Goal: Task Accomplishment & Management: Complete application form

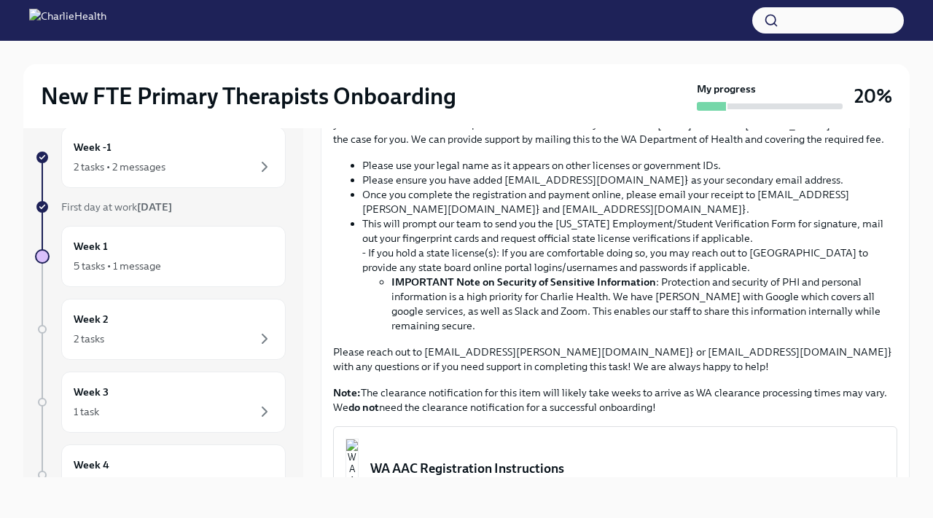
scroll to position [868, 0]
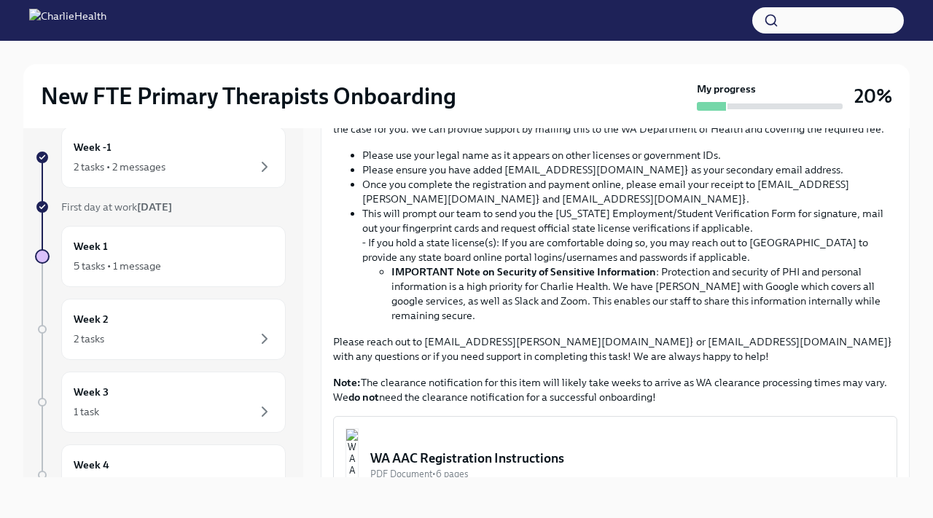
click at [0, 0] on input "Upload CPR/First Aid Training Certificate" at bounding box center [0, 0] width 0 height 0
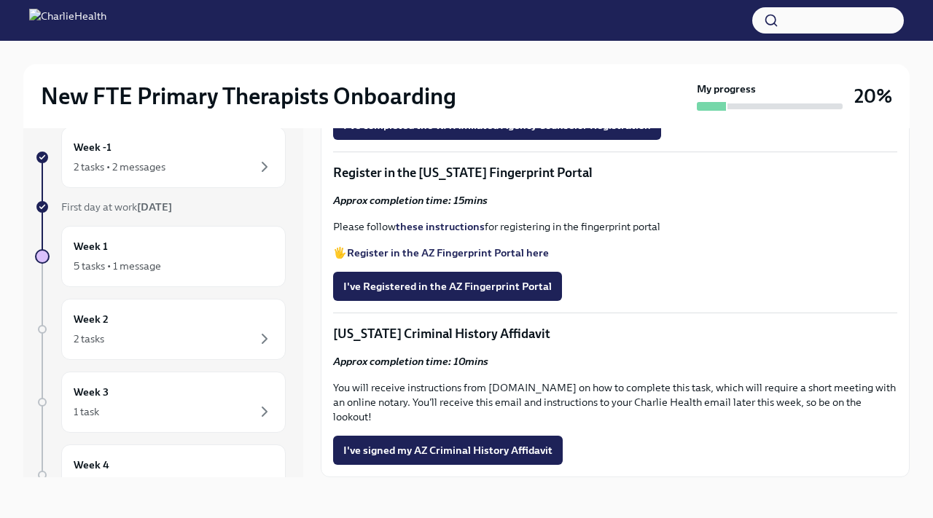
scroll to position [1495, 0]
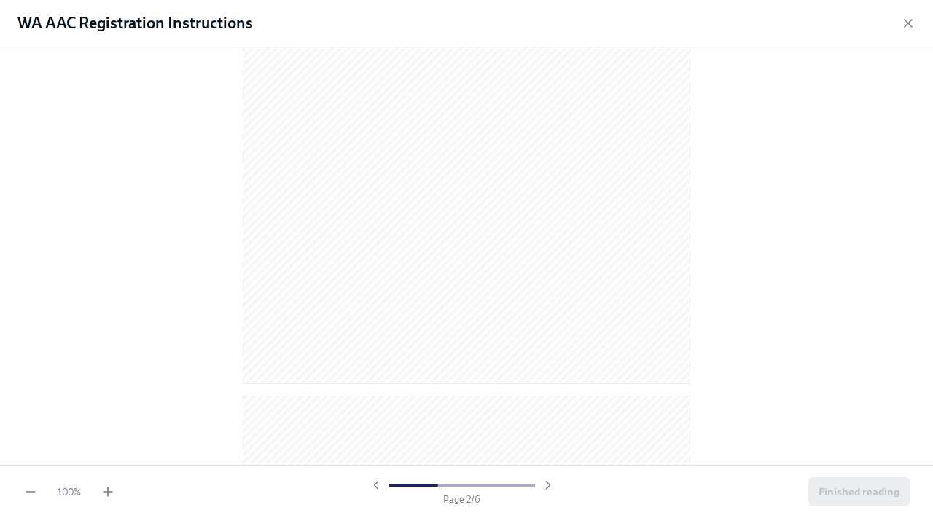
scroll to position [0, 0]
click at [910, 28] on icon "button" at bounding box center [908, 23] width 15 height 15
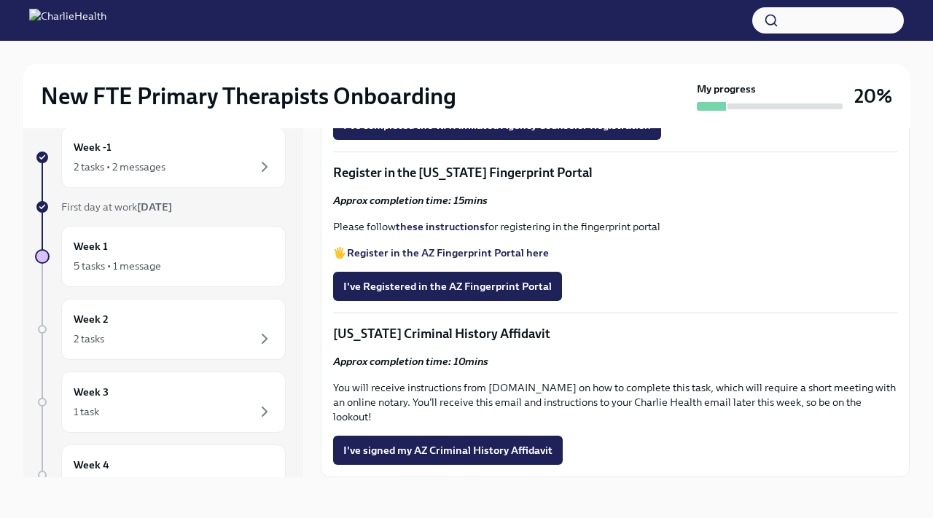
scroll to position [1511, 0]
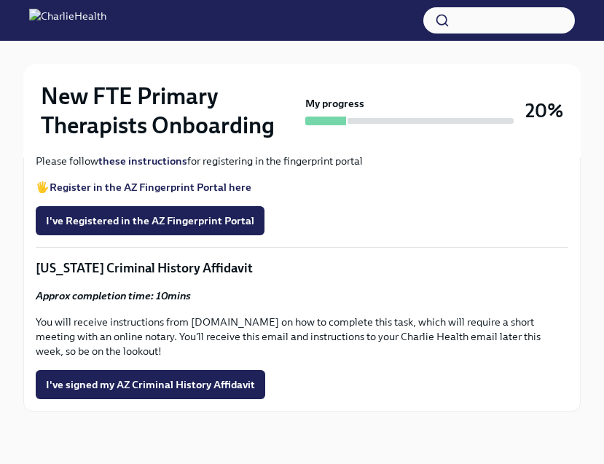
scroll to position [2001, 0]
click at [168, 168] on strong "these instructions" at bounding box center [142, 161] width 89 height 13
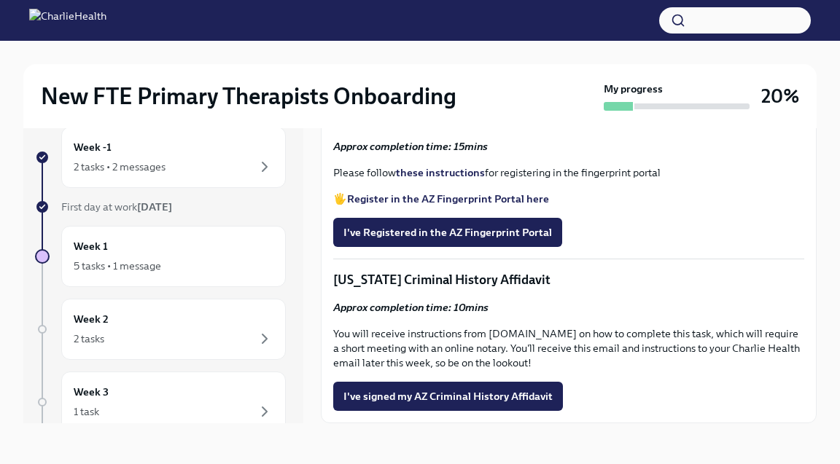
scroll to position [1938, 0]
click at [475, 247] on button "I've Registered in the AZ Fingerprint Portal" at bounding box center [447, 232] width 229 height 29
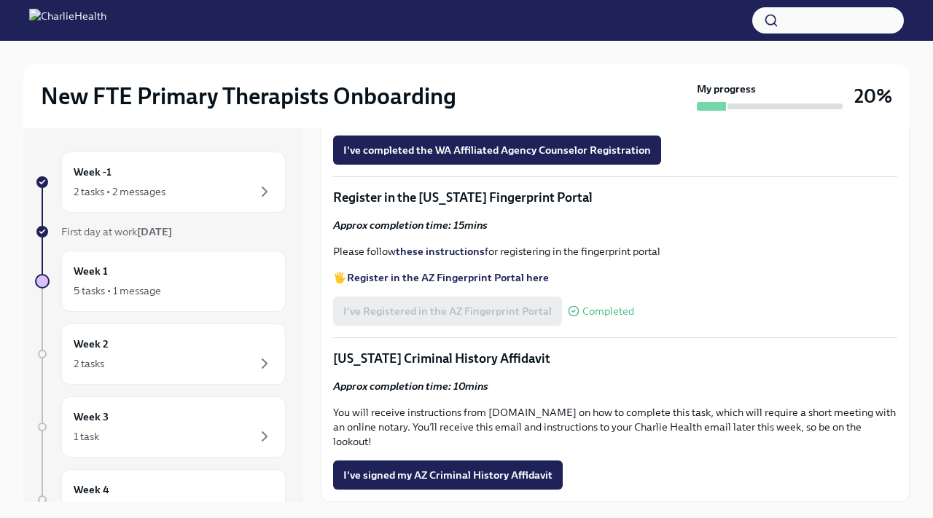
scroll to position [25, 0]
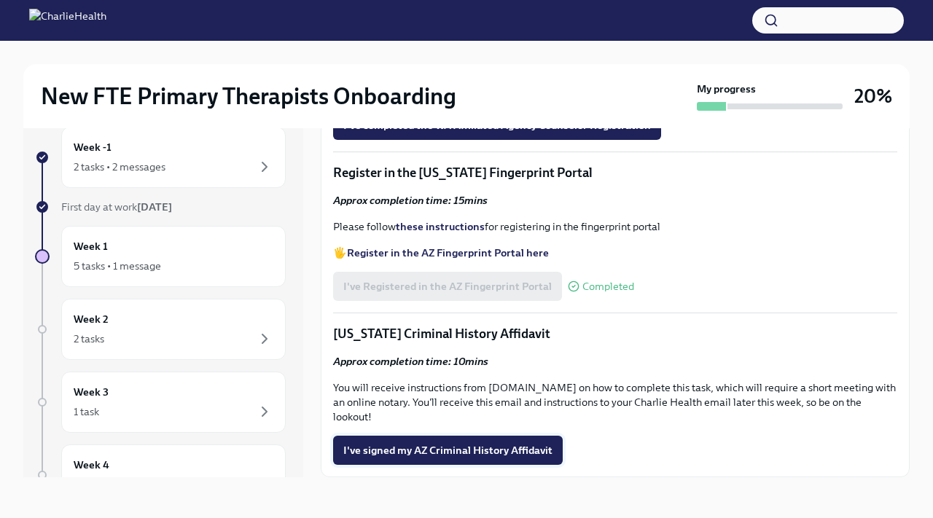
click at [503, 449] on span "I've signed my AZ Criminal History Affidavit" at bounding box center [447, 450] width 209 height 15
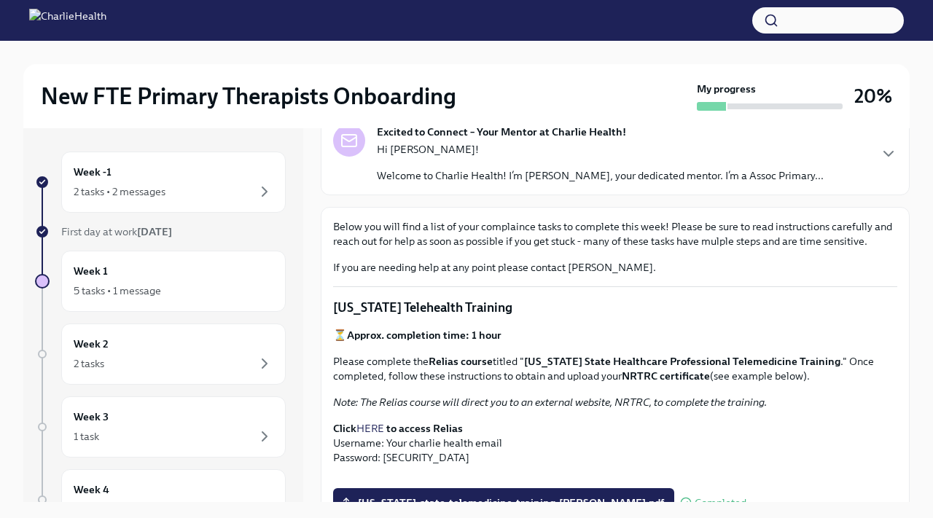
scroll to position [0, 0]
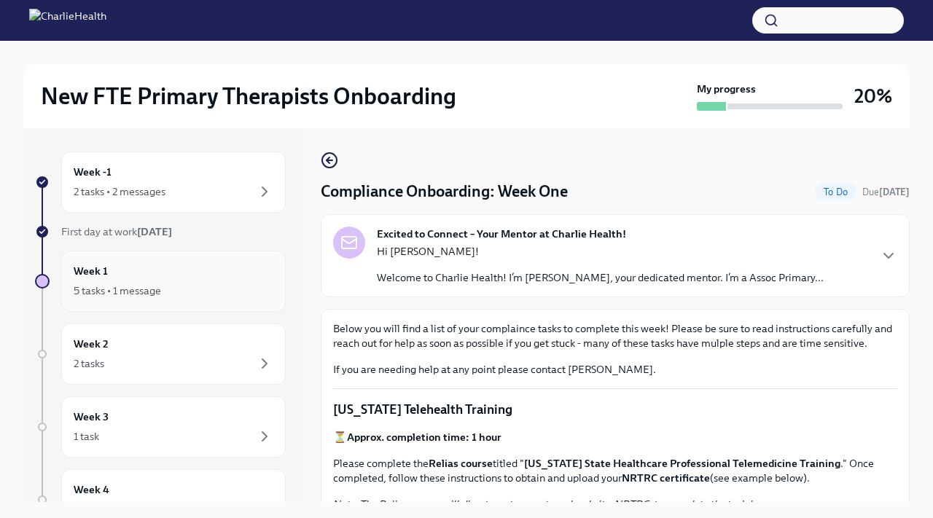
click at [92, 275] on h6 "Week 1" at bounding box center [91, 271] width 34 height 16
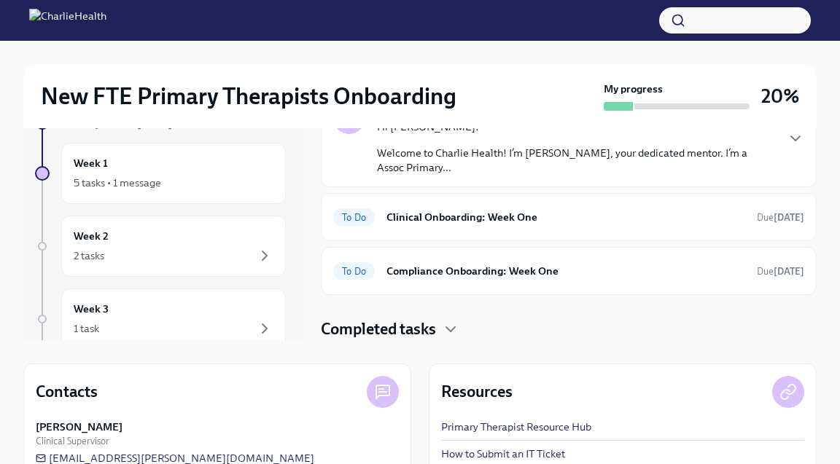
scroll to position [209, 0]
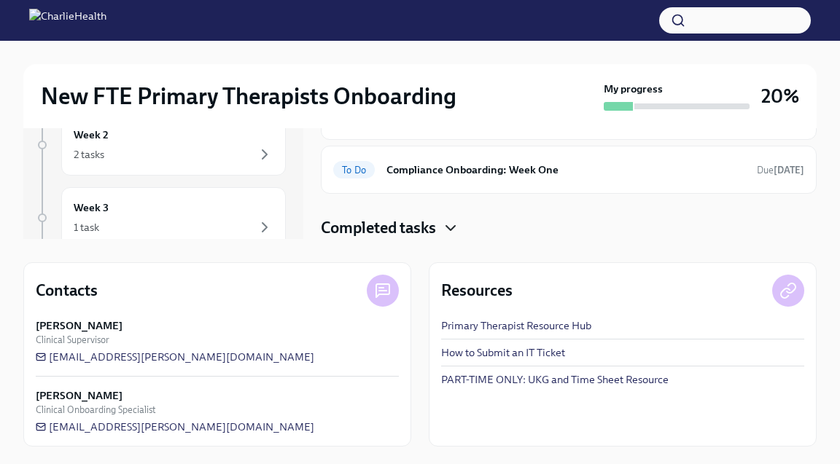
click at [453, 230] on icon "button" at bounding box center [450, 228] width 9 height 4
click at [453, 230] on icon "button" at bounding box center [450, 227] width 17 height 17
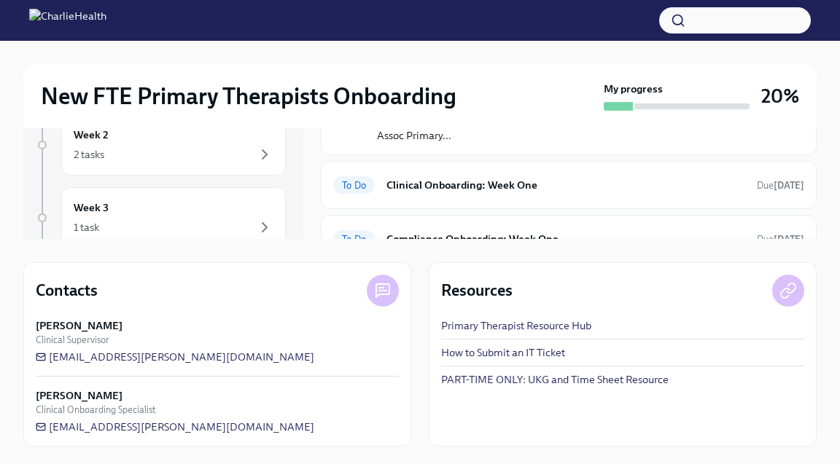
click at [303, 192] on div "Week -1 2 tasks • 2 messages First day at work [DATE] Week 1 5 tasks • 1 messag…" at bounding box center [419, 79] width 793 height 320
click at [310, 262] on div "Contacts [PERSON_NAME] Clinical Supervisor [EMAIL_ADDRESS][PERSON_NAME][DOMAIN_…" at bounding box center [217, 354] width 388 height 184
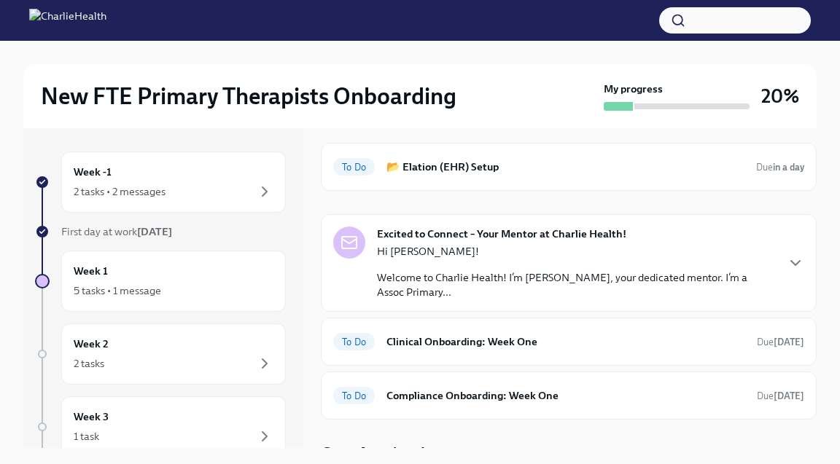
scroll to position [69, 0]
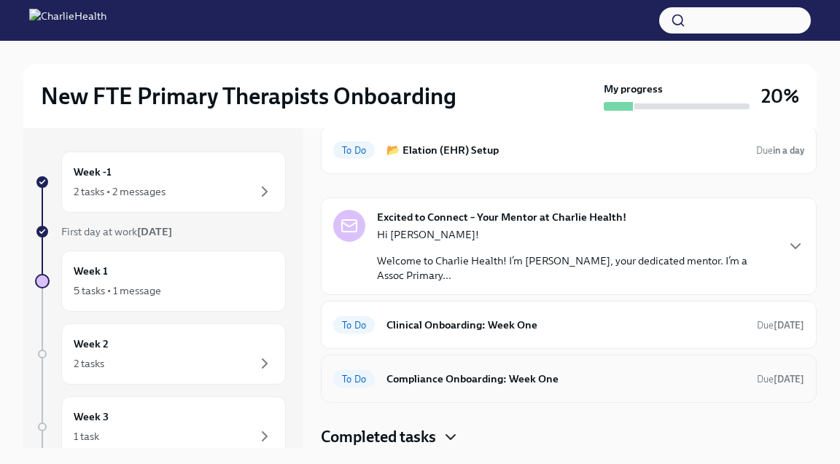
click at [504, 376] on h6 "Compliance Onboarding: Week One" at bounding box center [565, 379] width 359 height 16
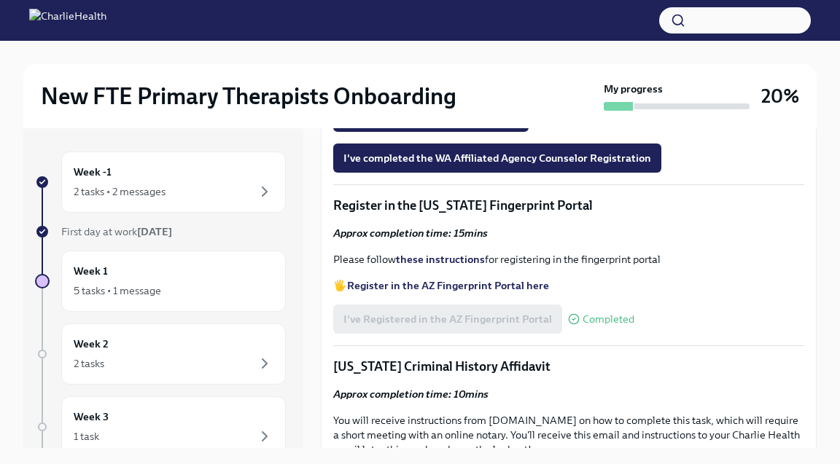
scroll to position [1609, 0]
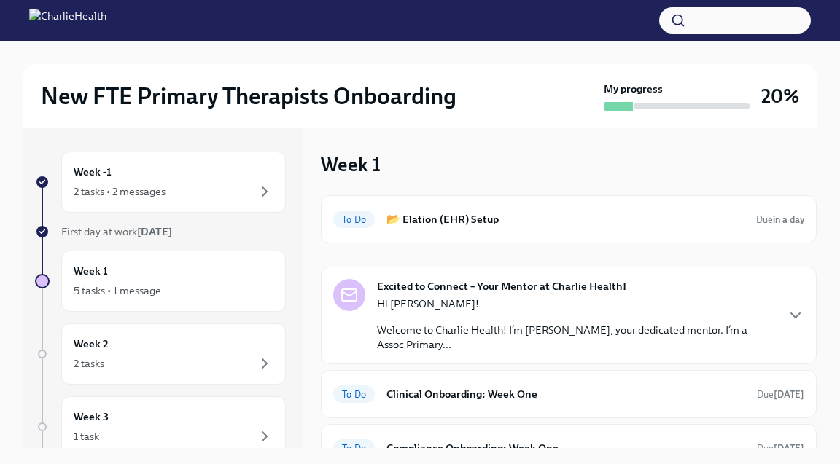
scroll to position [69, 0]
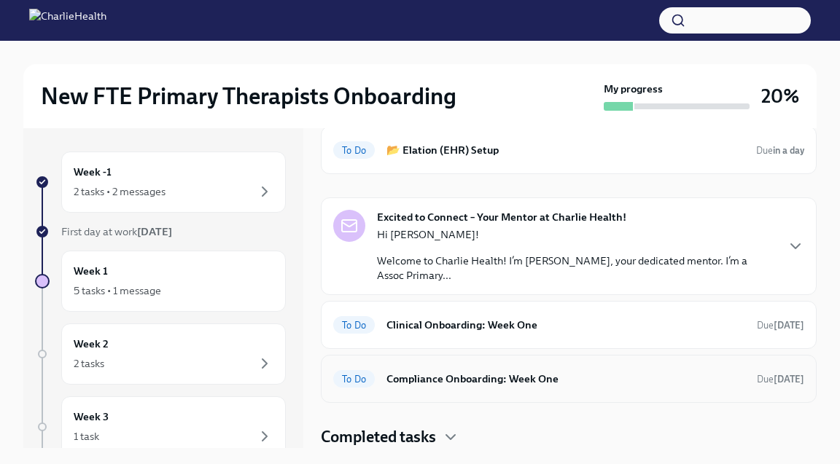
click at [554, 372] on h6 "Compliance Onboarding: Week One" at bounding box center [565, 379] width 359 height 16
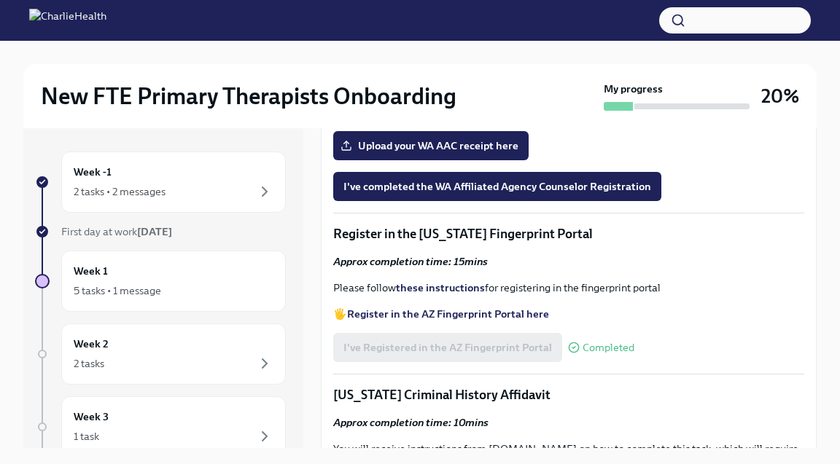
scroll to position [1591, 0]
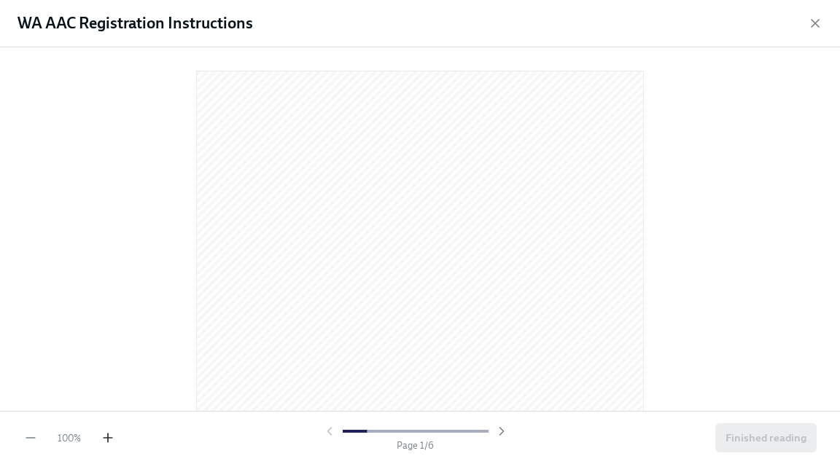
click at [109, 435] on icon "button" at bounding box center [108, 438] width 15 height 15
click at [113, 440] on icon "button" at bounding box center [108, 438] width 15 height 15
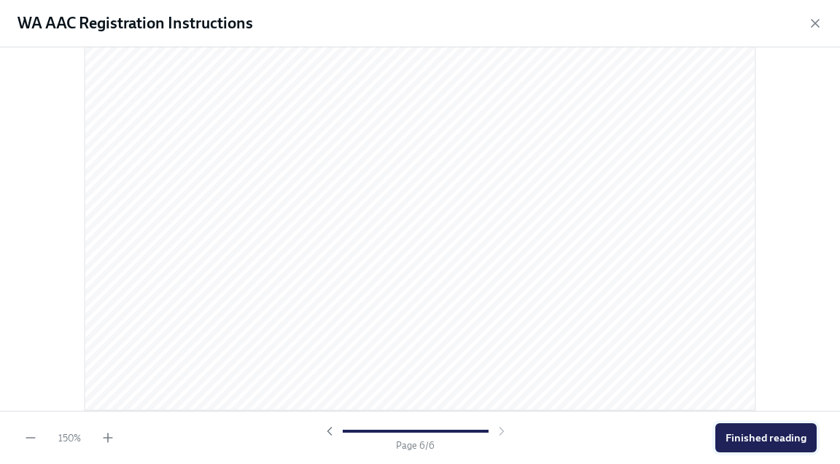
click at [746, 437] on span "Finished reading" at bounding box center [765, 438] width 81 height 15
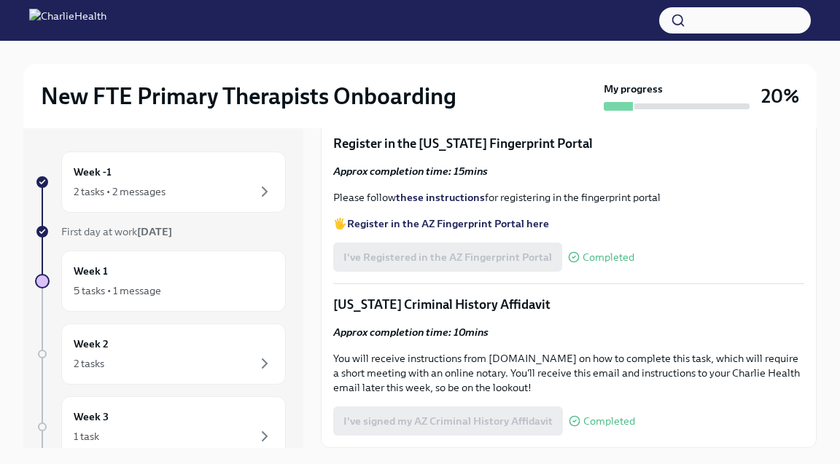
scroll to position [1777, 0]
click at [484, 63] on span "Upload your WA AAC receipt here" at bounding box center [430, 55] width 175 height 15
click at [0, 0] on input "Upload your WA AAC receipt here" at bounding box center [0, 0] width 0 height 0
click at [583, 103] on span "I've completed the WA Affiliated Agency Counselor Registration" at bounding box center [497, 96] width 308 height 15
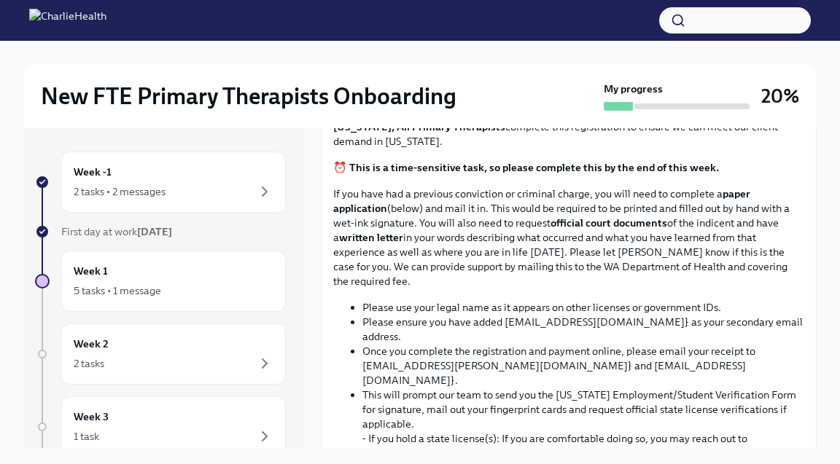
scroll to position [0, 0]
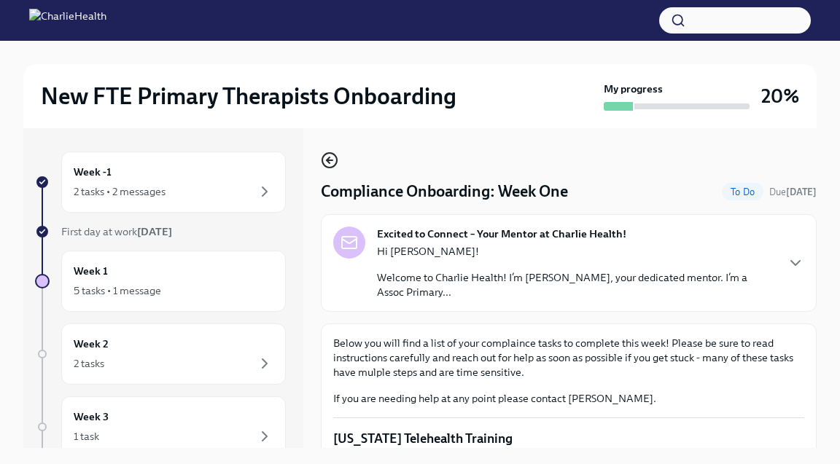
click at [332, 156] on icon "button" at bounding box center [329, 160] width 17 height 17
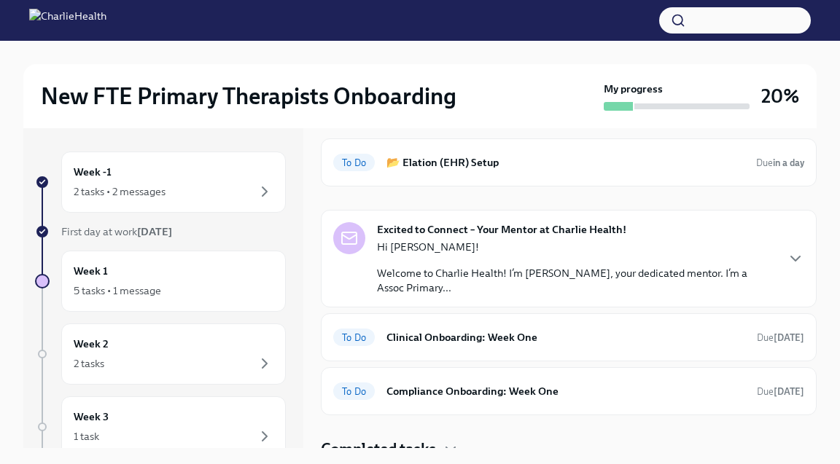
scroll to position [48, 0]
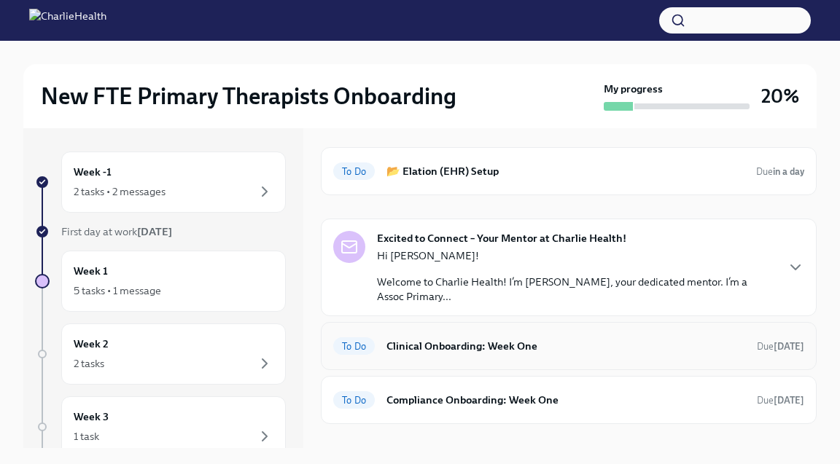
click at [480, 347] on h6 "Clinical Onboarding: Week One" at bounding box center [565, 346] width 359 height 16
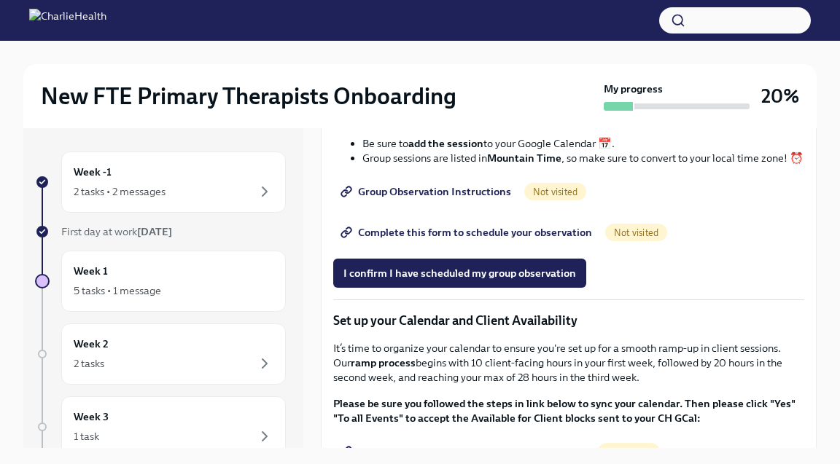
scroll to position [1881, 0]
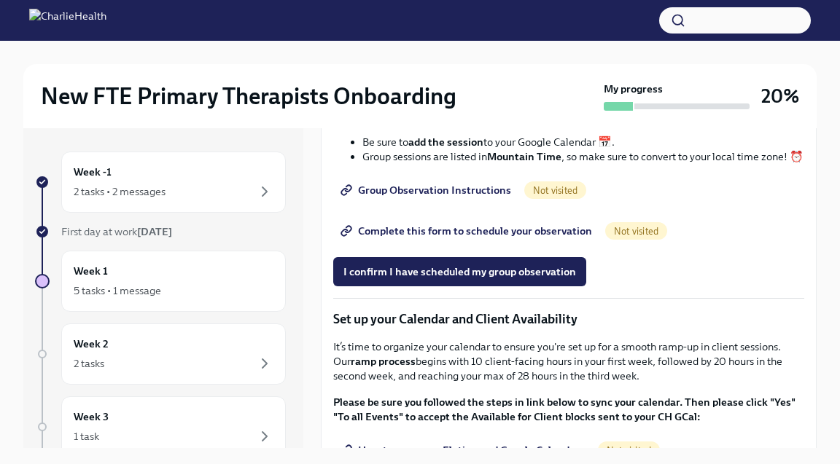
click at [462, 197] on span "Group Observation Instructions" at bounding box center [427, 190] width 168 height 15
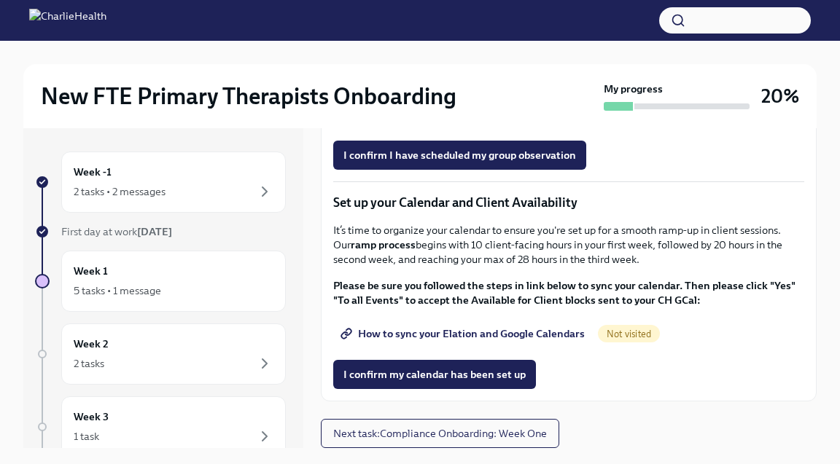
scroll to position [2000, 0]
click at [517, 122] on span "Complete this form to schedule your observation" at bounding box center [467, 114] width 249 height 15
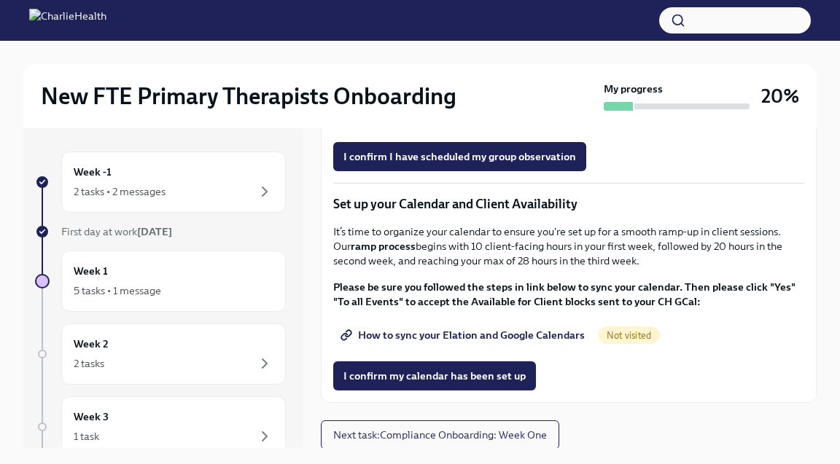
scroll to position [2019, 0]
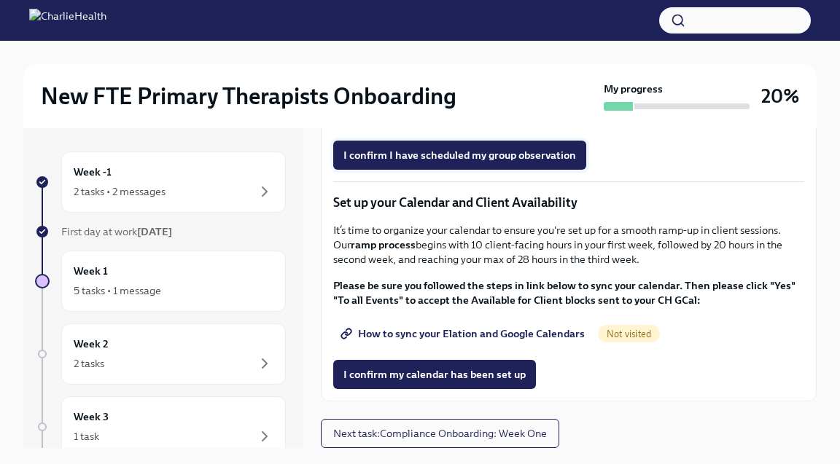
click at [521, 163] on span "I confirm I have scheduled my group observation" at bounding box center [459, 155] width 232 height 15
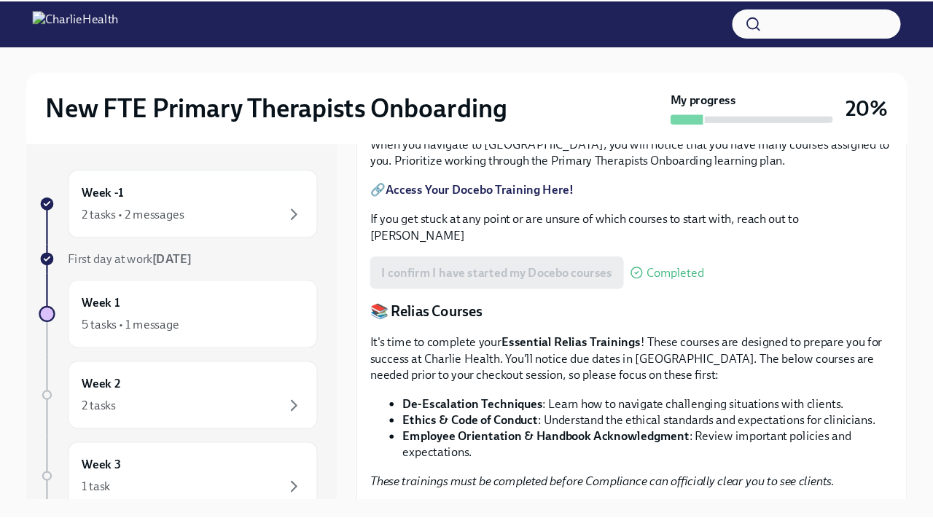
scroll to position [0, 0]
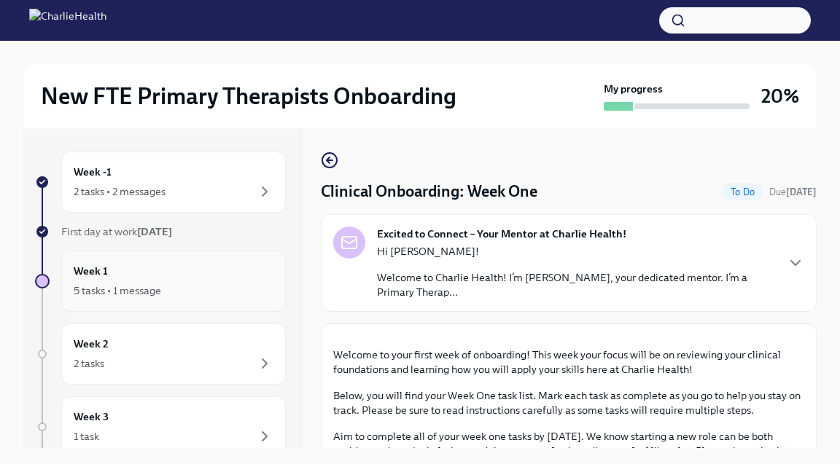
click at [92, 267] on h6 "Week 1" at bounding box center [91, 271] width 34 height 16
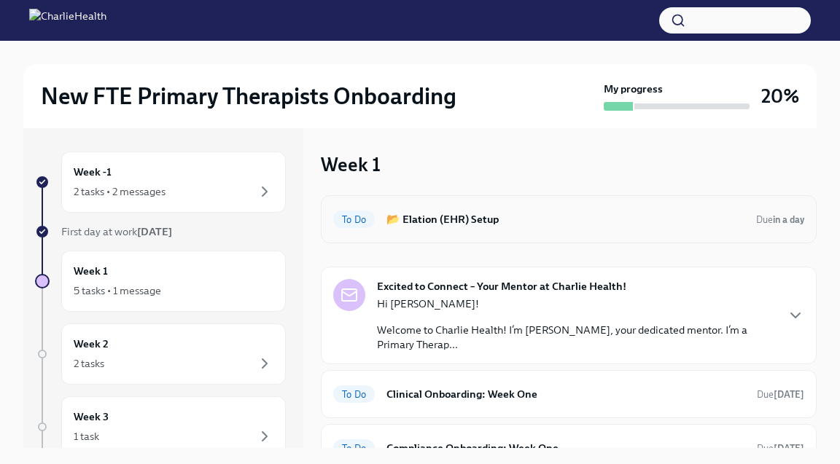
click at [458, 218] on h6 "📂 Elation (EHR) Setup" at bounding box center [565, 219] width 358 height 16
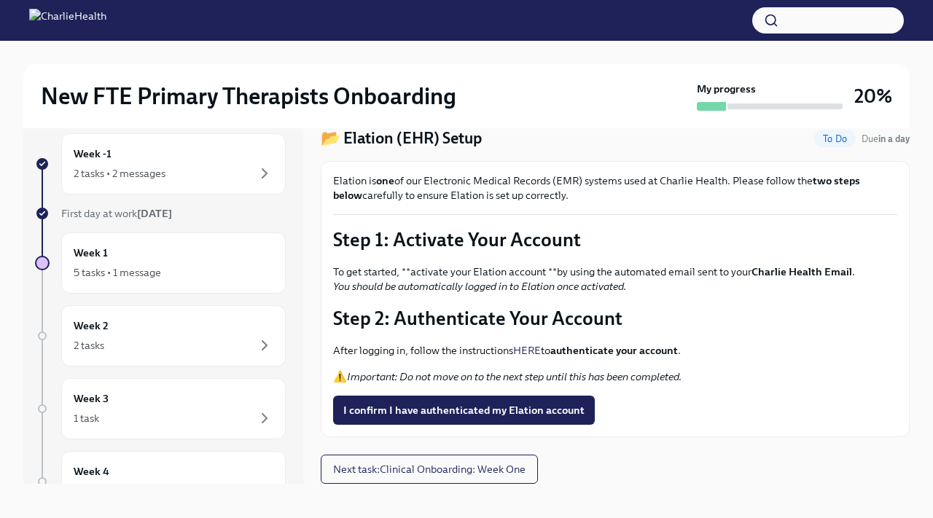
scroll to position [25, 0]
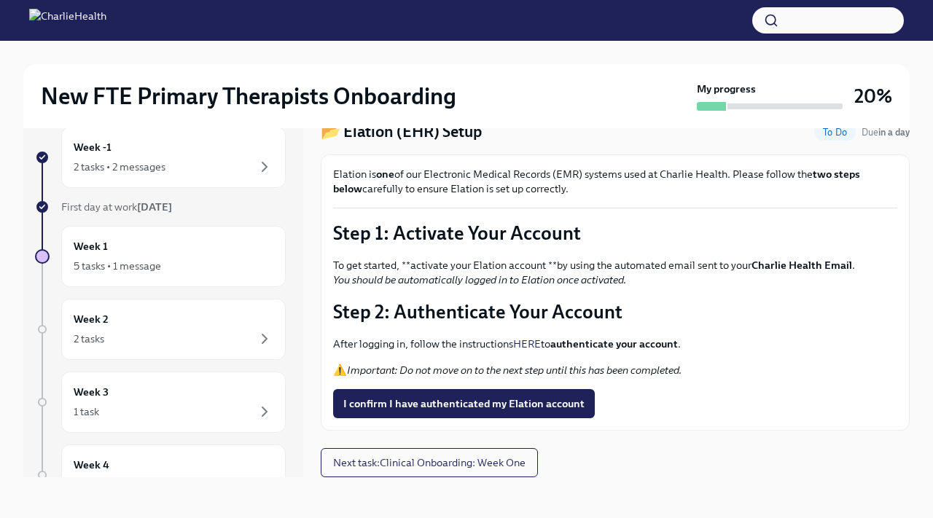
click at [530, 343] on link "HERE" at bounding box center [527, 343] width 28 height 13
click at [542, 408] on span "I confirm I have authenticated my Elation account" at bounding box center [463, 403] width 241 height 15
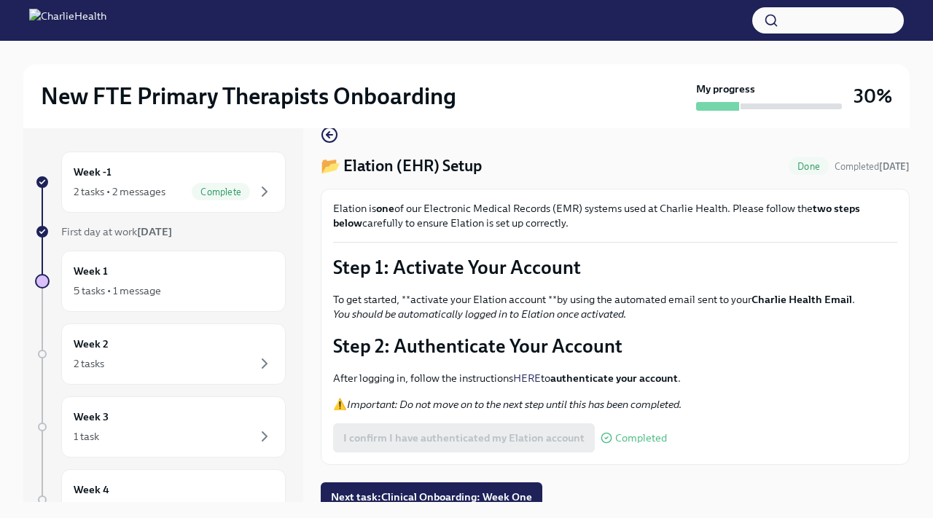
scroll to position [35, 0]
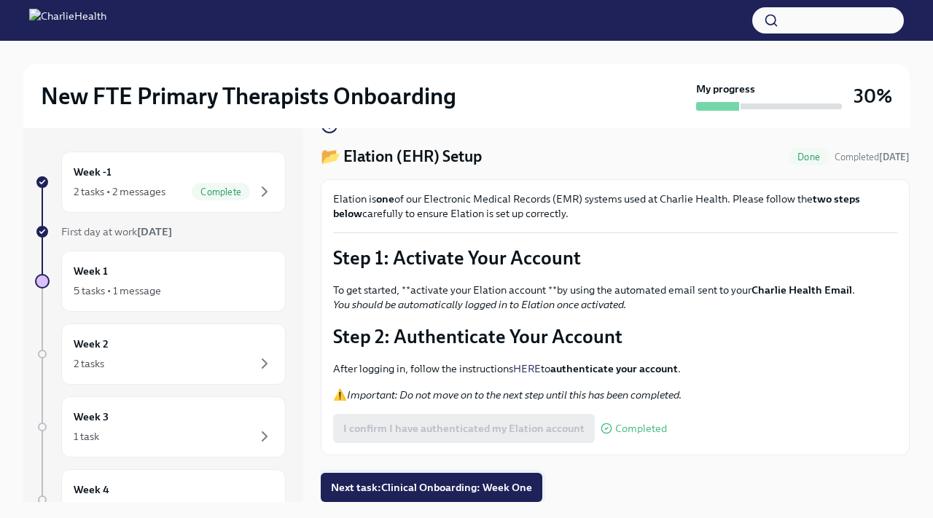
click at [468, 484] on span "Next task : Clinical Onboarding: Week One" at bounding box center [431, 487] width 201 height 15
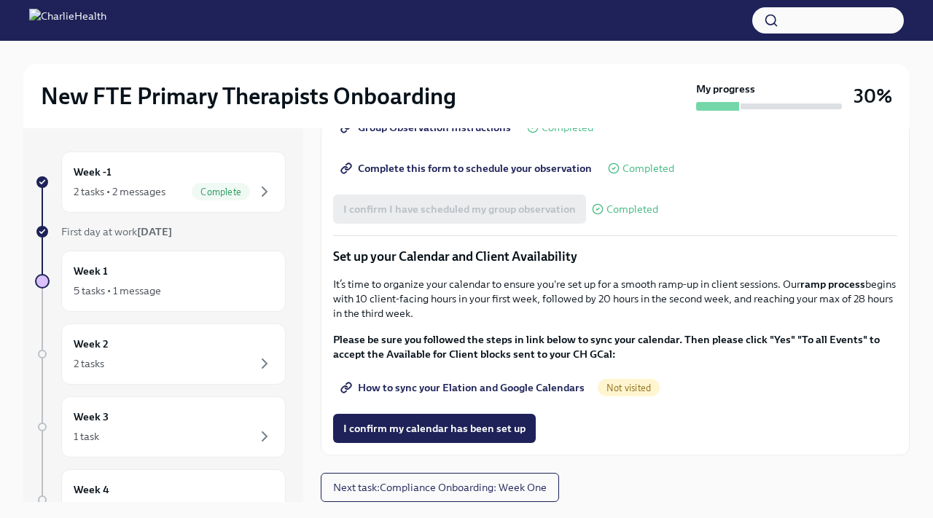
scroll to position [2048, 0]
click at [548, 387] on span "How to sync your Elation and Google Calendars" at bounding box center [463, 387] width 241 height 15
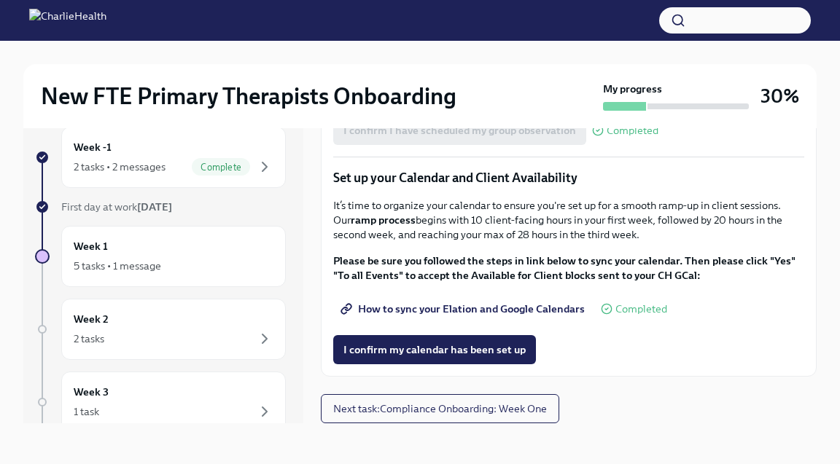
scroll to position [2086, 0]
